Goal: Information Seeking & Learning: Learn about a topic

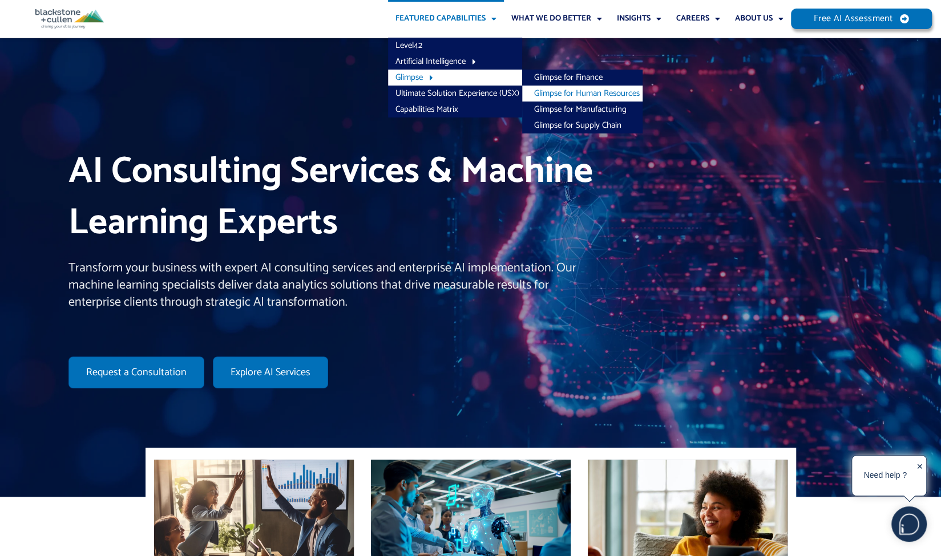
click at [560, 92] on link "Glimpse for Human Resources" at bounding box center [582, 94] width 120 height 16
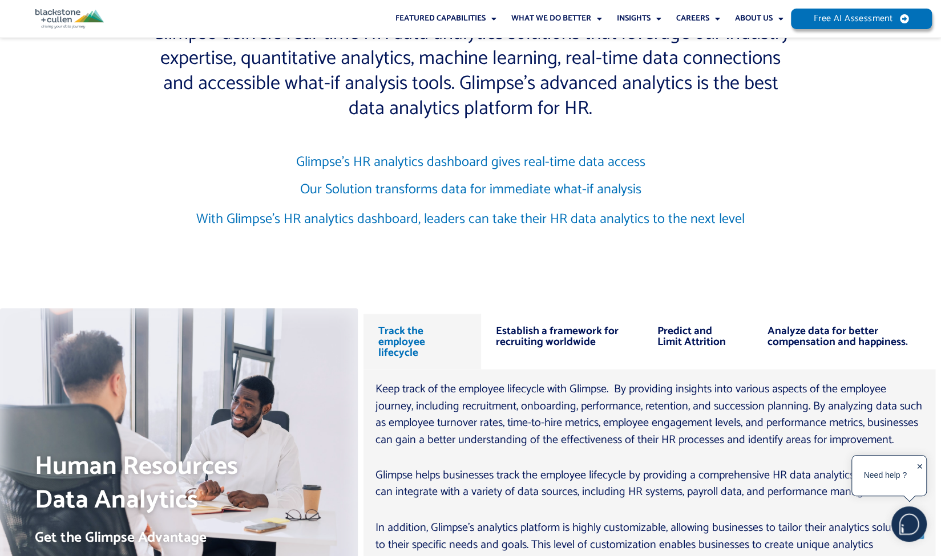
scroll to position [1002, 0]
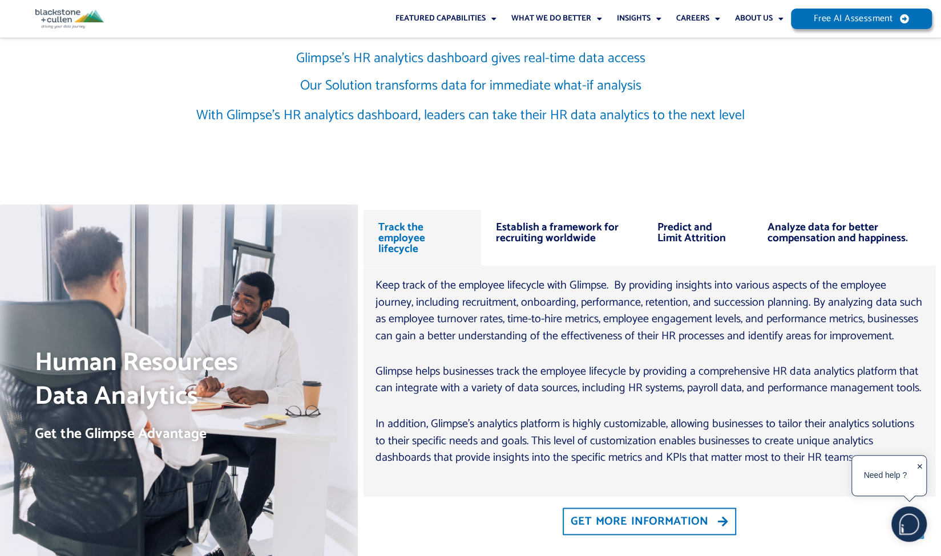
drag, startPoint x: 944, startPoint y: 54, endPoint x: 935, endPoint y: 139, distance: 84.9
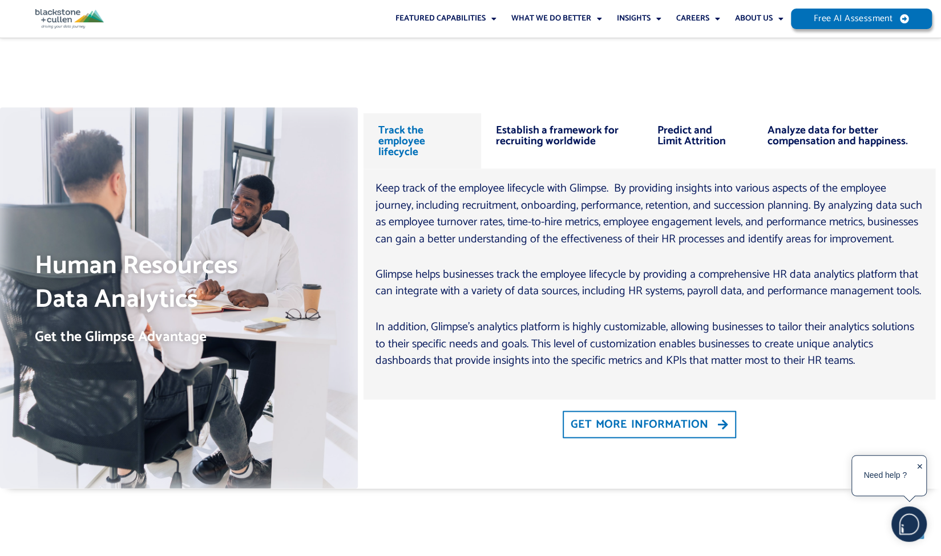
scroll to position [1117, 0]
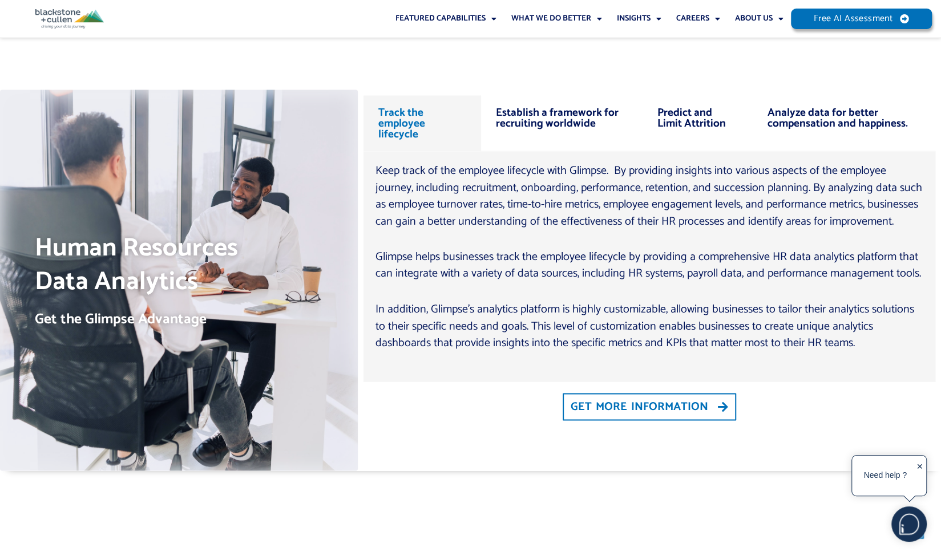
click at [563, 115] on div "Establish a framework for recruiting worldwide" at bounding box center [561, 123] width 161 height 56
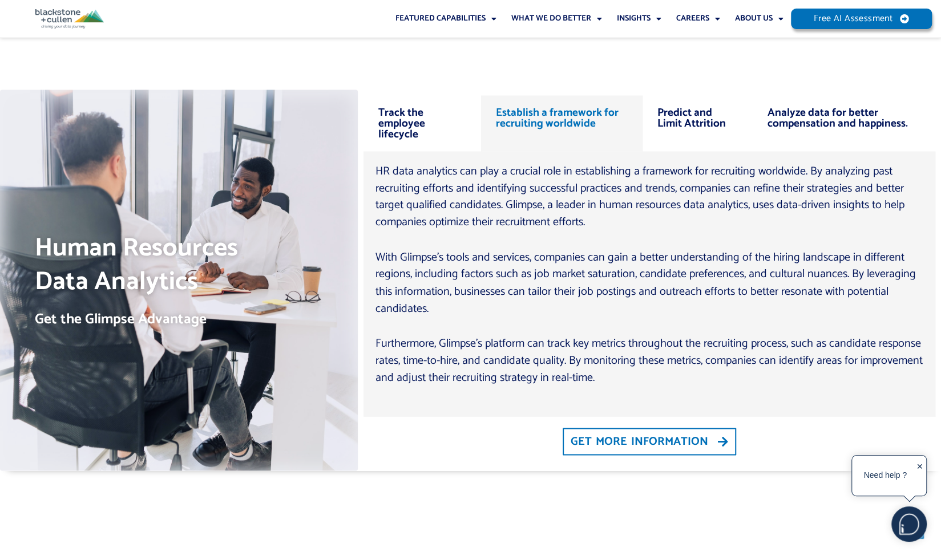
click at [702, 119] on div "Predict and Limit Attrition" at bounding box center [697, 123] width 110 height 56
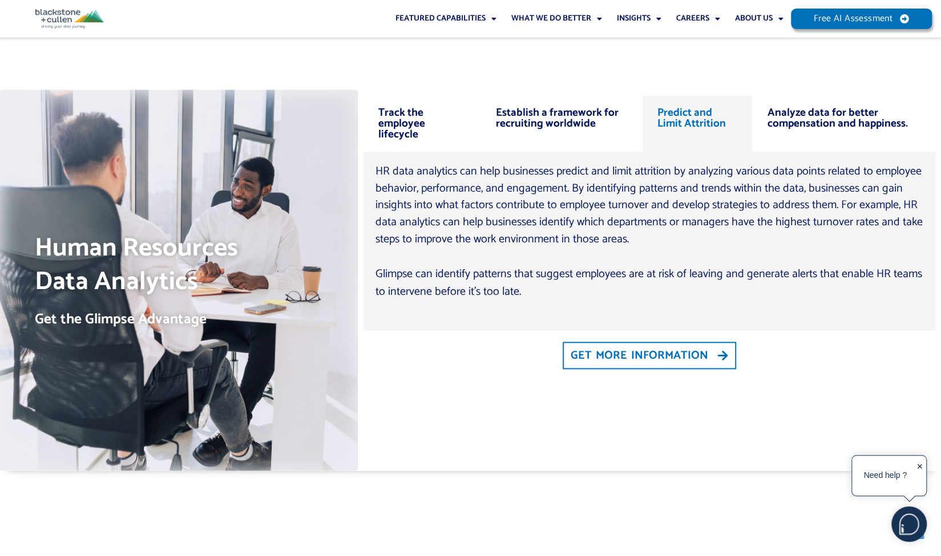
click at [813, 120] on div "Analyze data for better compensation and happiness." at bounding box center [843, 123] width 183 height 56
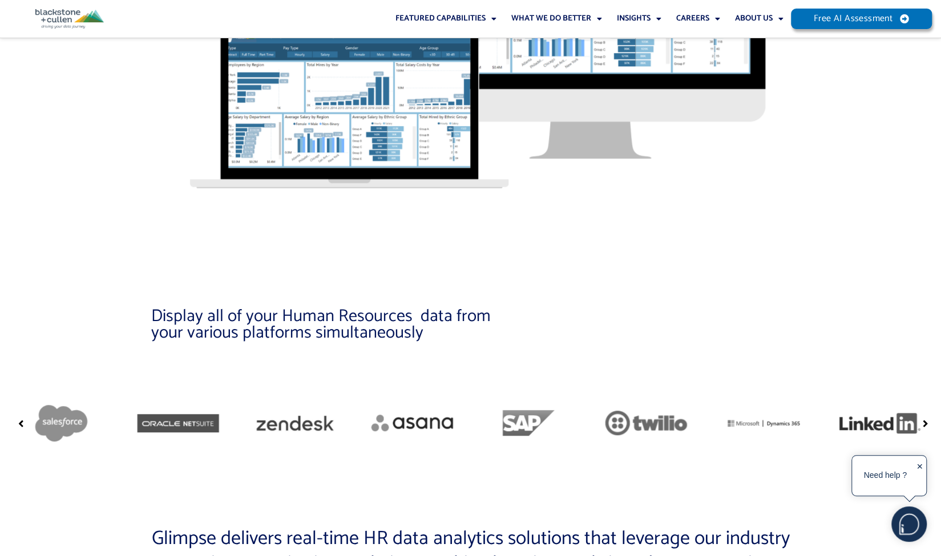
scroll to position [0, 0]
